Goal: Obtain resource: Download file/media

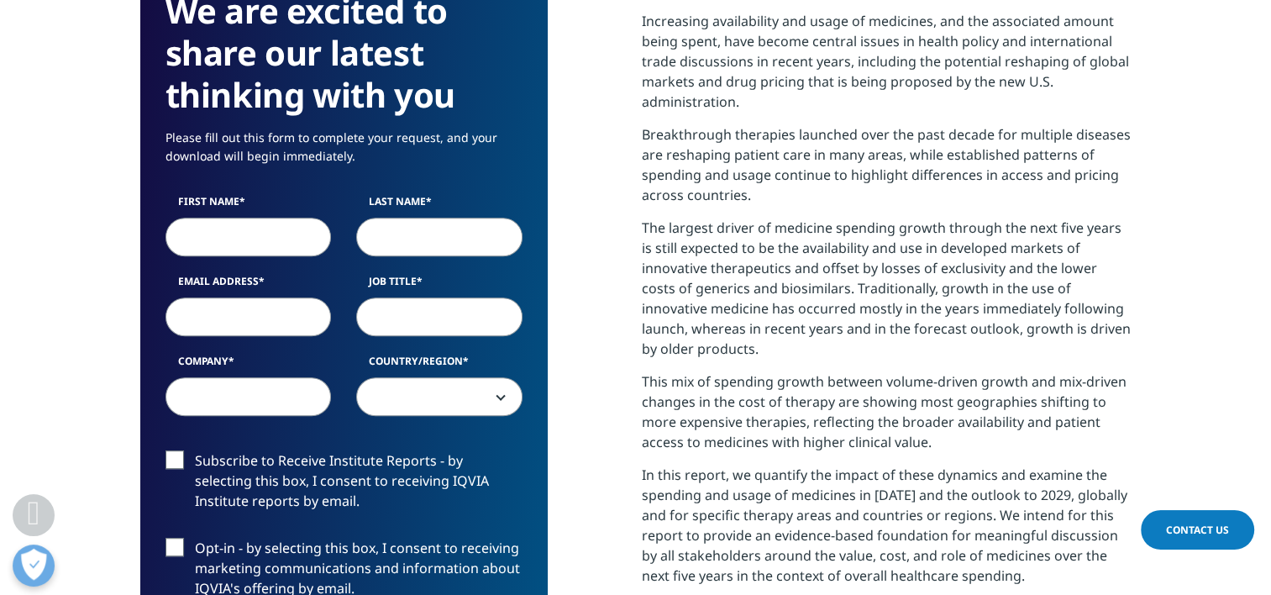
scroll to position [815, 0]
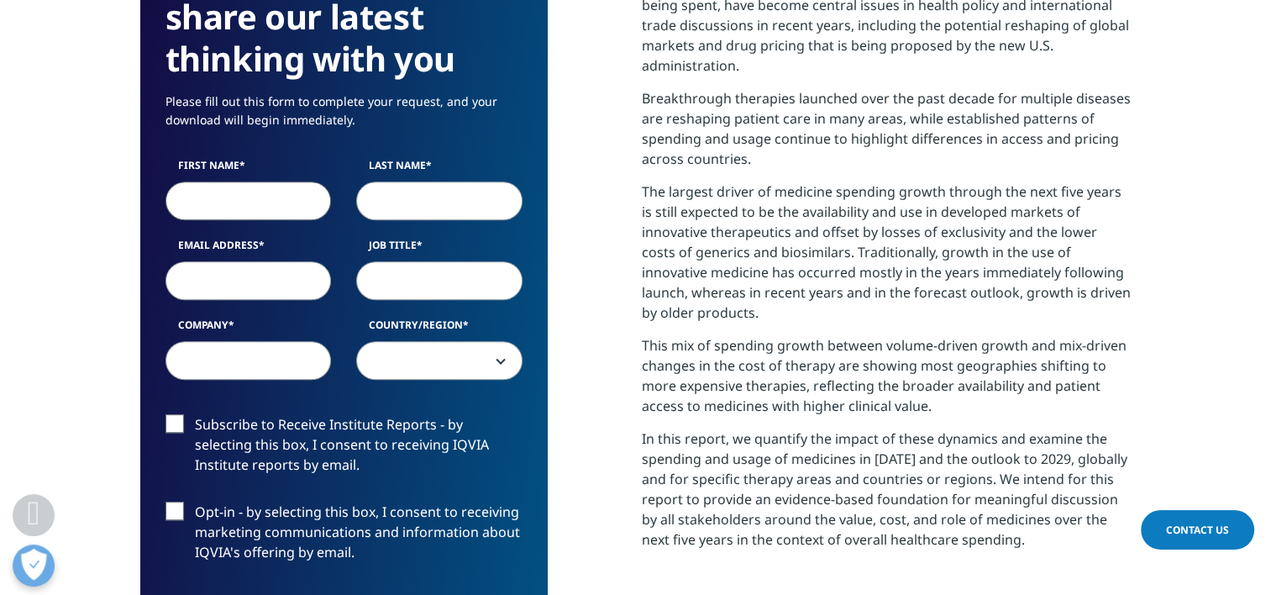
click at [224, 200] on input "First Name" at bounding box center [248, 200] width 166 height 39
type input "[PERSON_NAME]"
type input "[PERSON_NAME][EMAIL_ADDRESS][DOMAIN_NAME]"
type input "Elevance"
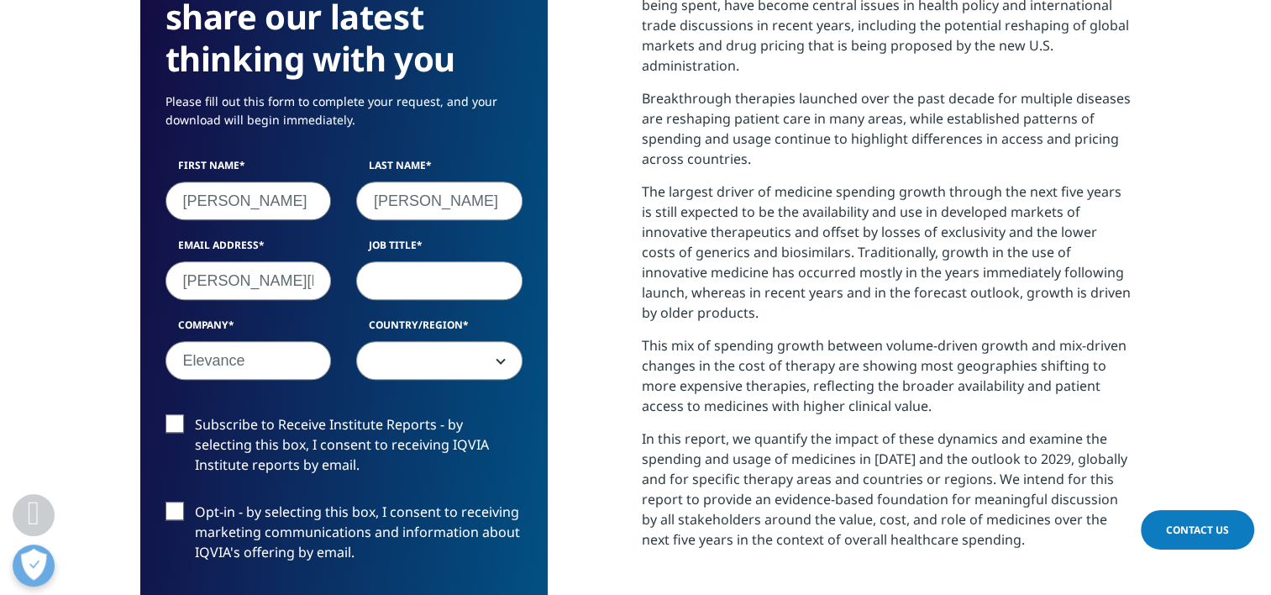
select select "[GEOGRAPHIC_DATA]"
click at [375, 281] on input "Job Title" at bounding box center [439, 280] width 166 height 39
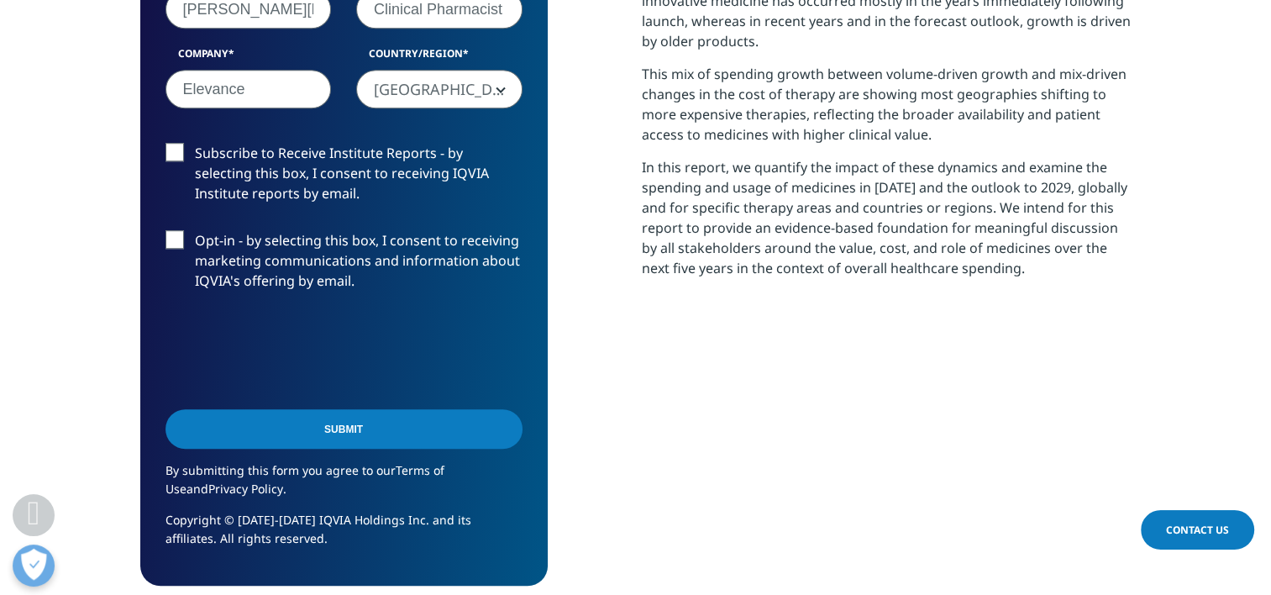
scroll to position [1159, 0]
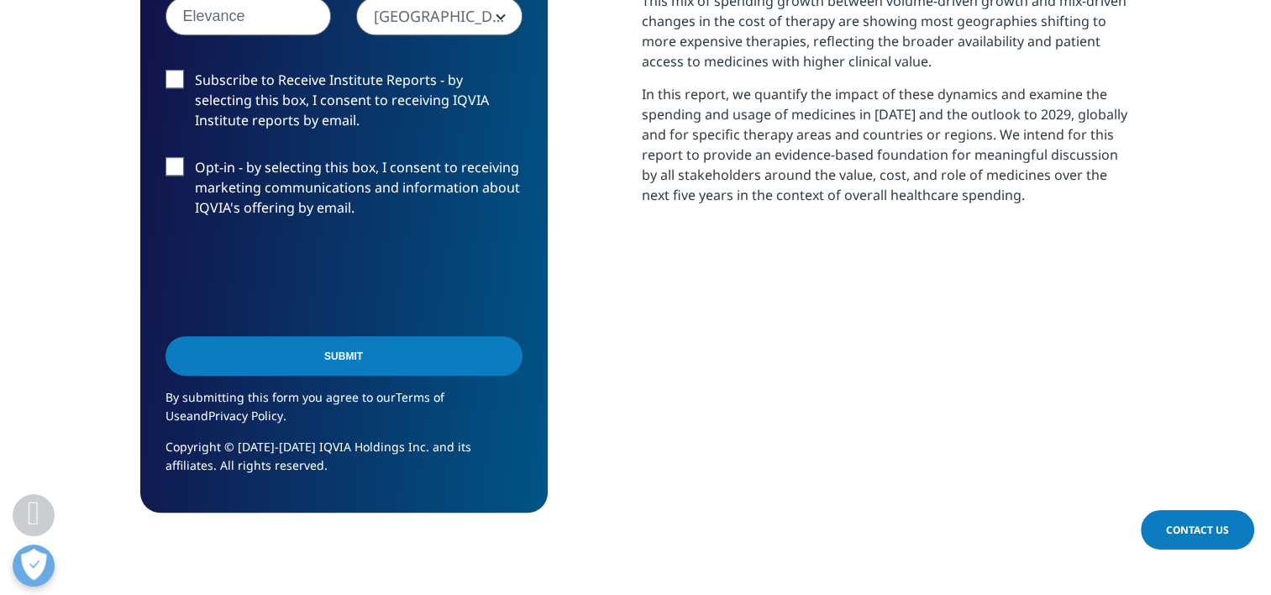
type input "Clinical Pharmacist"
click at [353, 353] on input "Submit" at bounding box center [343, 355] width 357 height 39
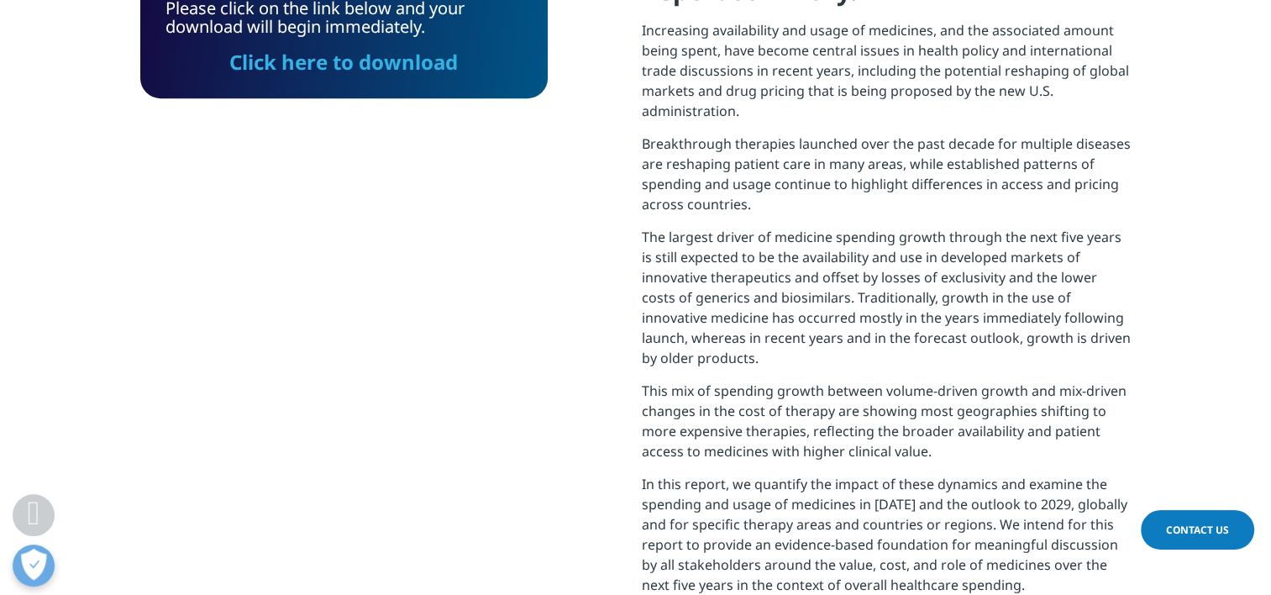
scroll to position [8, 8]
click at [346, 67] on link "Click here to download" at bounding box center [343, 62] width 228 height 28
